Goal: Task Accomplishment & Management: Use online tool/utility

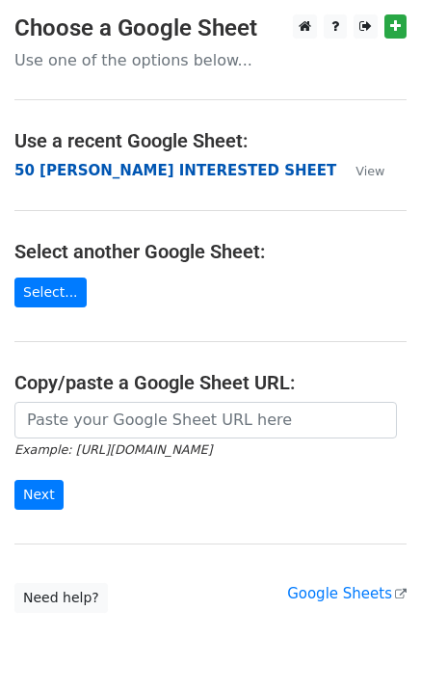
click at [95, 168] on strong "50 [PERSON_NAME] INTERESTED SHEET" at bounding box center [175, 170] width 322 height 17
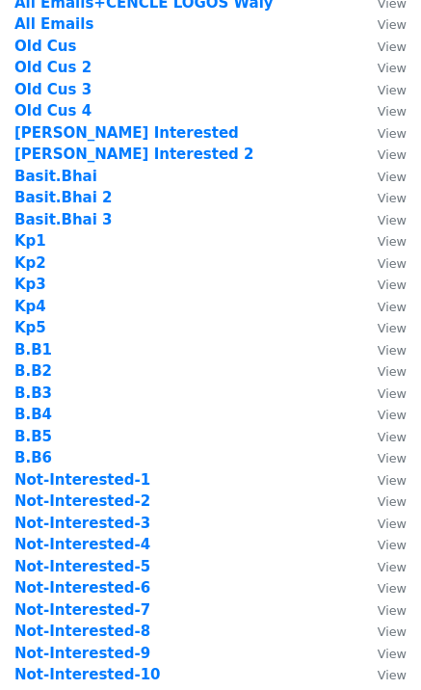
scroll to position [257, 0]
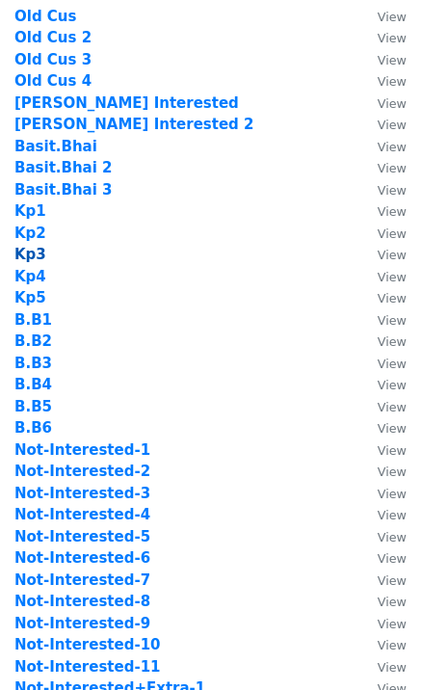
click at [34, 254] on strong "Kp3" at bounding box center [30, 254] width 32 height 17
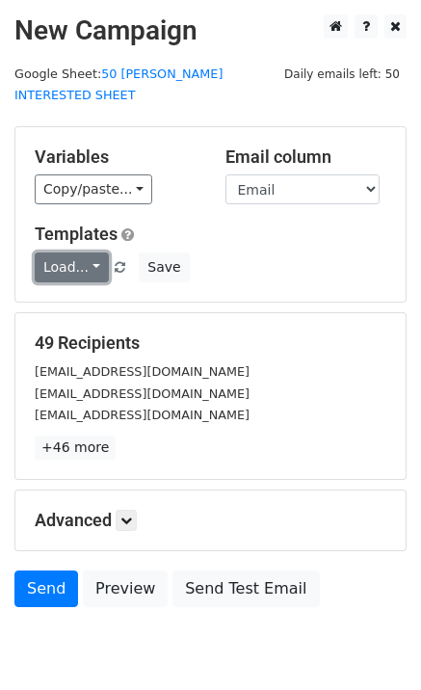
click at [58, 252] on link "Load..." at bounding box center [72, 267] width 74 height 30
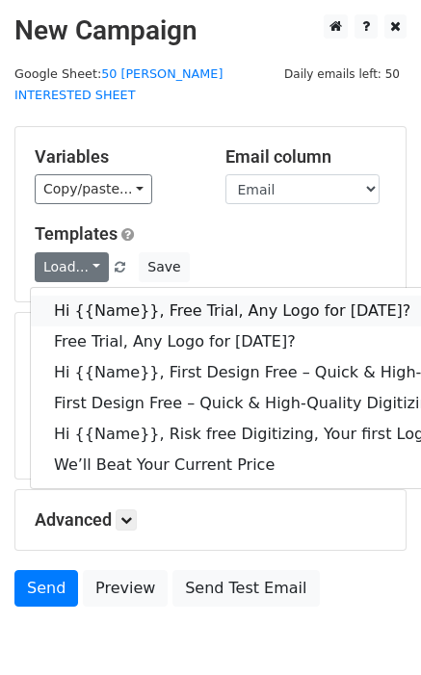
click at [116, 296] on link "Hi {{Name}}, Free Trial, Any Logo for [DATE]?" at bounding box center [307, 311] width 553 height 31
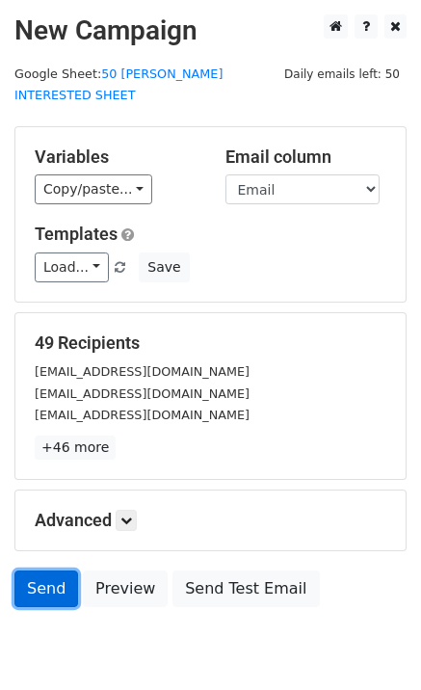
click at [41, 570] on link "Send" at bounding box center [46, 588] width 64 height 37
